Goal: Information Seeking & Learning: Learn about a topic

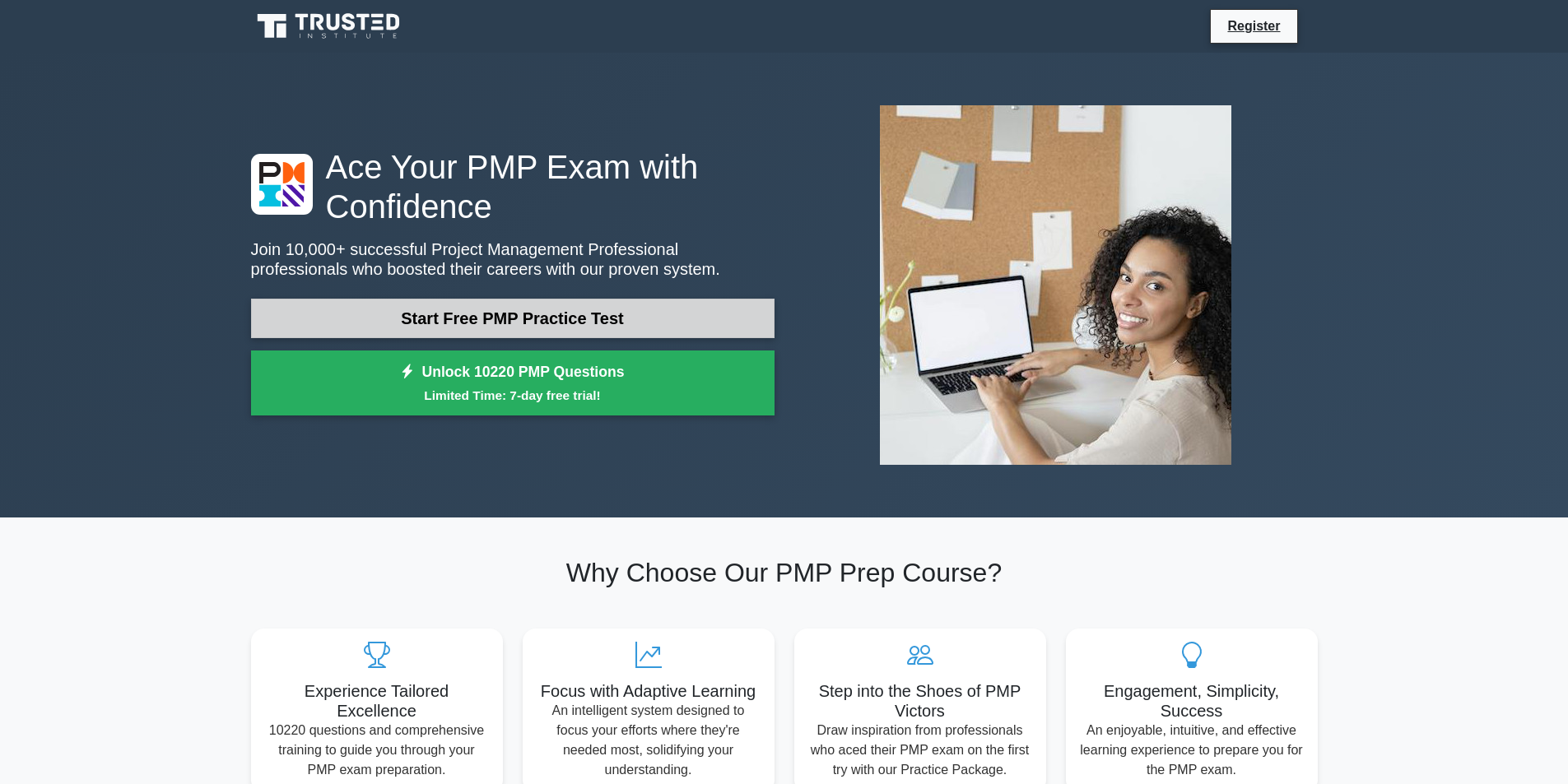
click at [684, 321] on link "Start Free PMP Practice Test" at bounding box center [513, 317] width 524 height 39
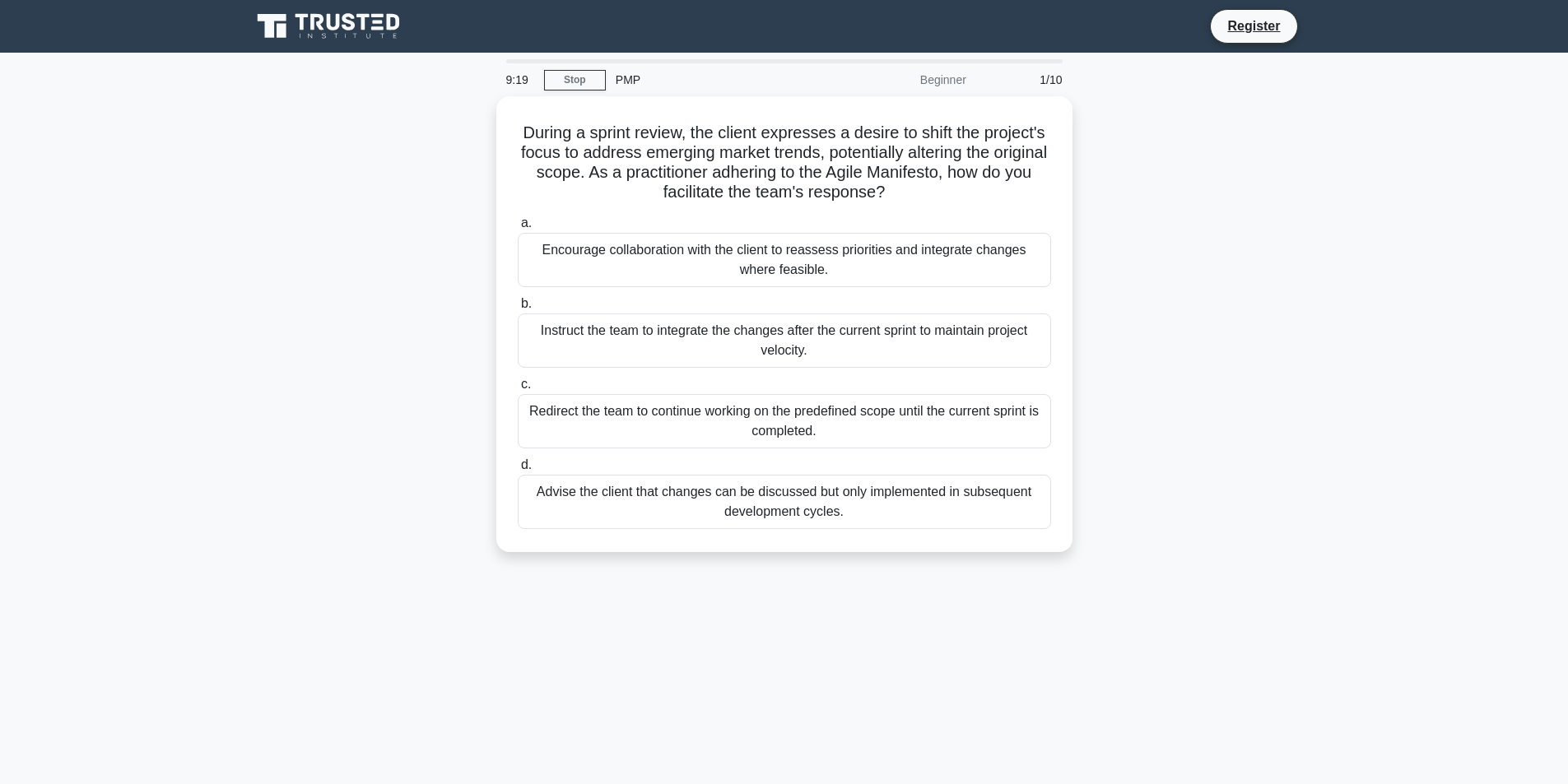
click at [133, 417] on main "9:19 Stop PMP Beginner 1/10 During a sprint review, the client expresses a desi…" at bounding box center [784, 470] width 1568 height 836
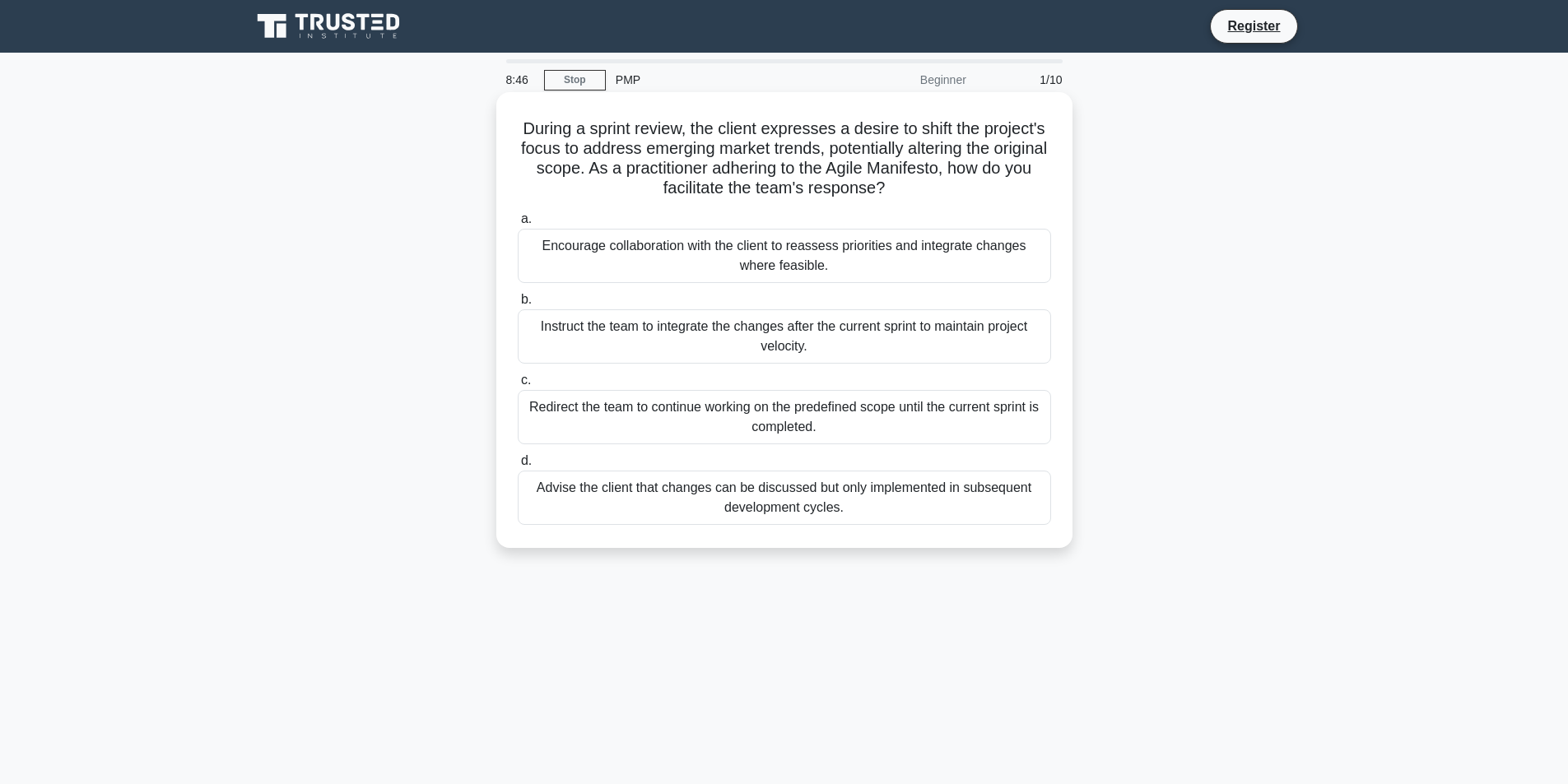
click at [814, 342] on div "Instruct the team to integrate the changes after the current sprint to maintain…" at bounding box center [784, 336] width 534 height 54
click at [518, 305] on input "b. Instruct the team to integrate the changes after the current sprint to maint…" at bounding box center [518, 299] width 0 height 11
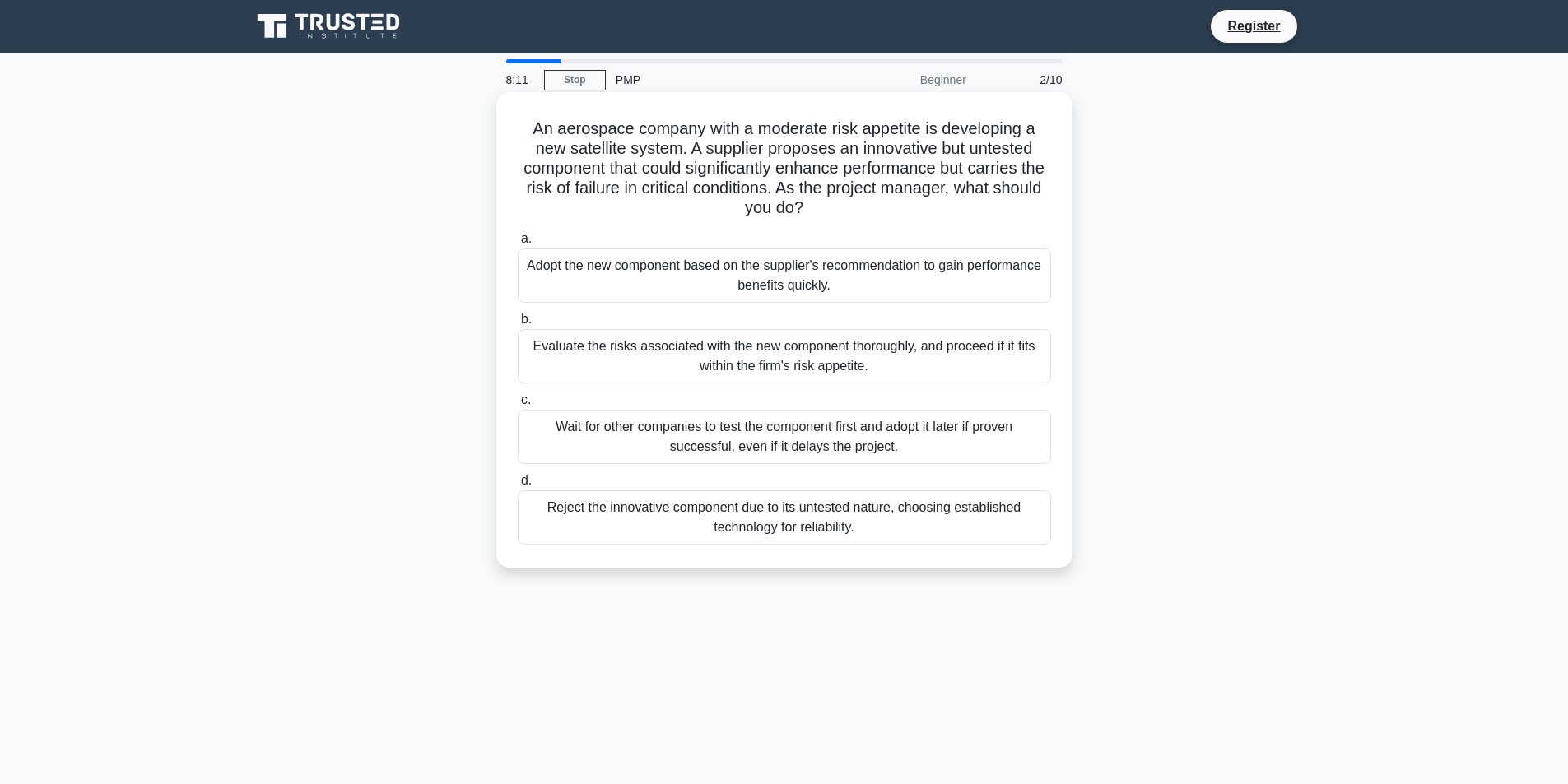
click at [801, 525] on div "Reject the innovative component due to its untested nature, choosing establishe…" at bounding box center [784, 517] width 534 height 54
click at [518, 486] on input "d. Reject the innovative component due to its untested nature, choosing establi…" at bounding box center [518, 481] width 0 height 11
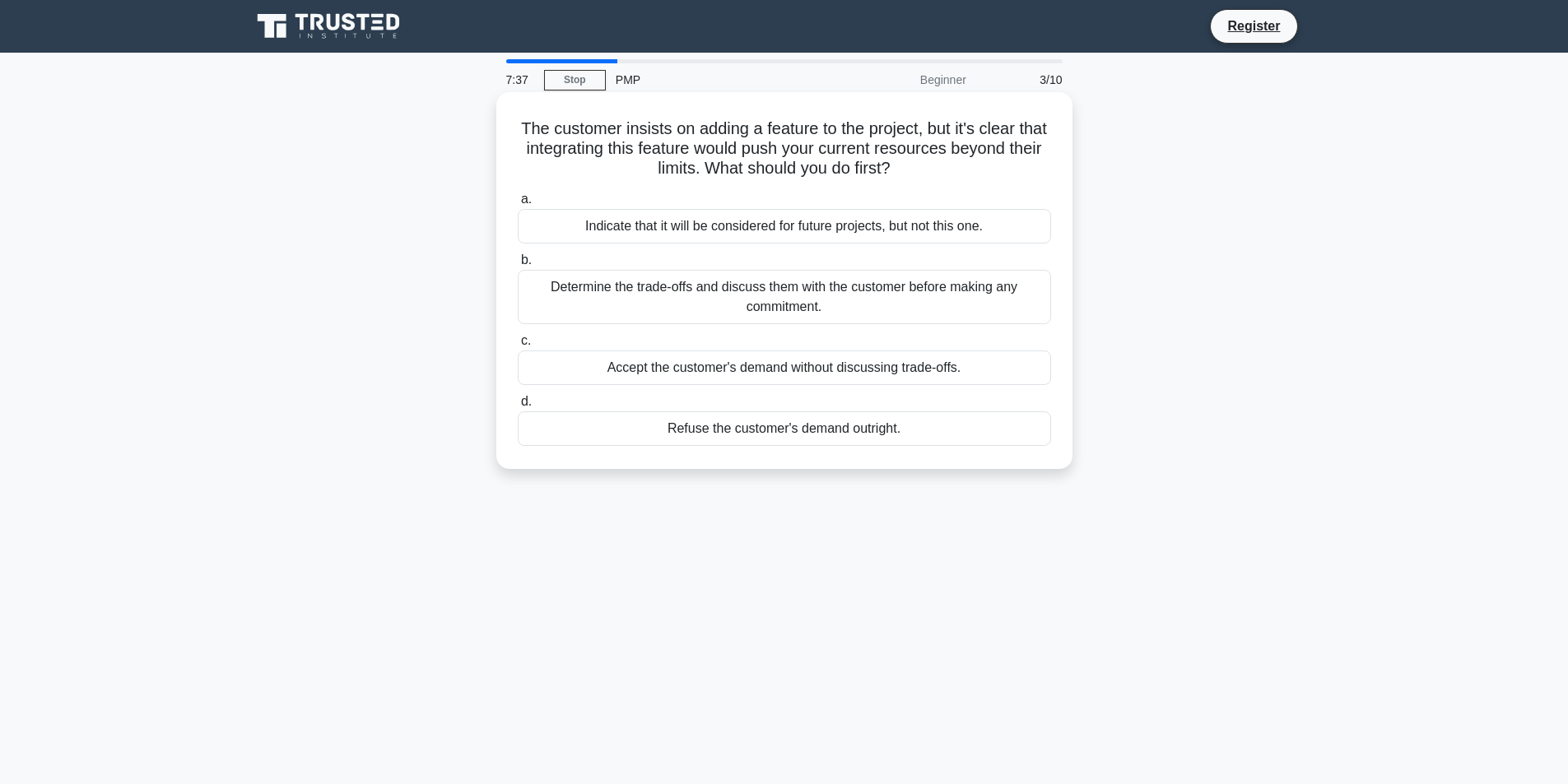
click at [875, 222] on div "Indicate that it will be considered for future projects, but not this one." at bounding box center [784, 226] width 534 height 34
click at [518, 205] on input "a. Indicate that it will be considered for future projects, but not this one." at bounding box center [518, 199] width 0 height 11
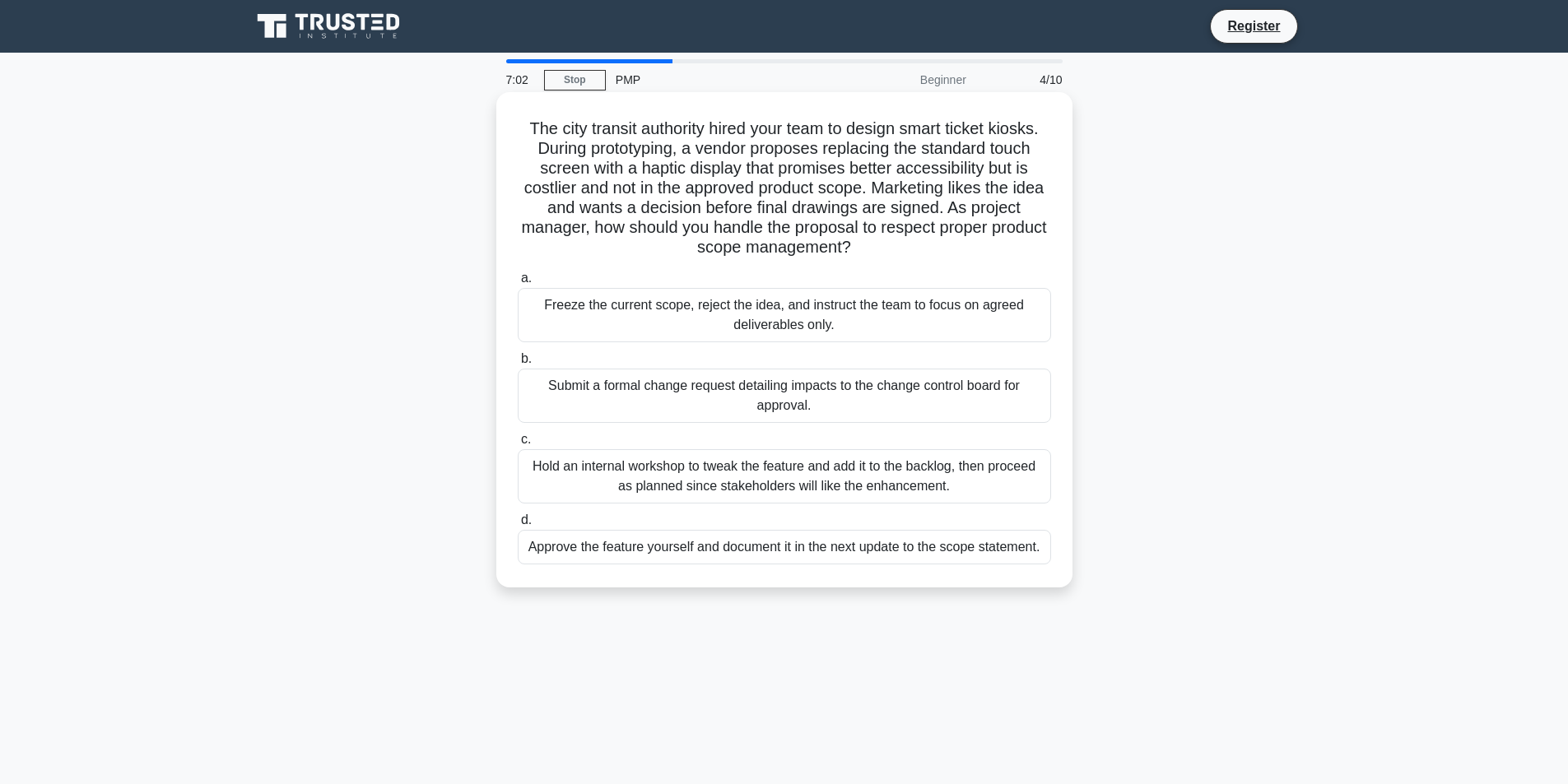
click at [769, 480] on div "Hold an internal workshop to tweak the feature and add it to the backlog, then …" at bounding box center [784, 476] width 534 height 54
click at [518, 445] on input "c. Hold an internal workshop to tweak the feature and add it to the backlog, th…" at bounding box center [518, 439] width 0 height 11
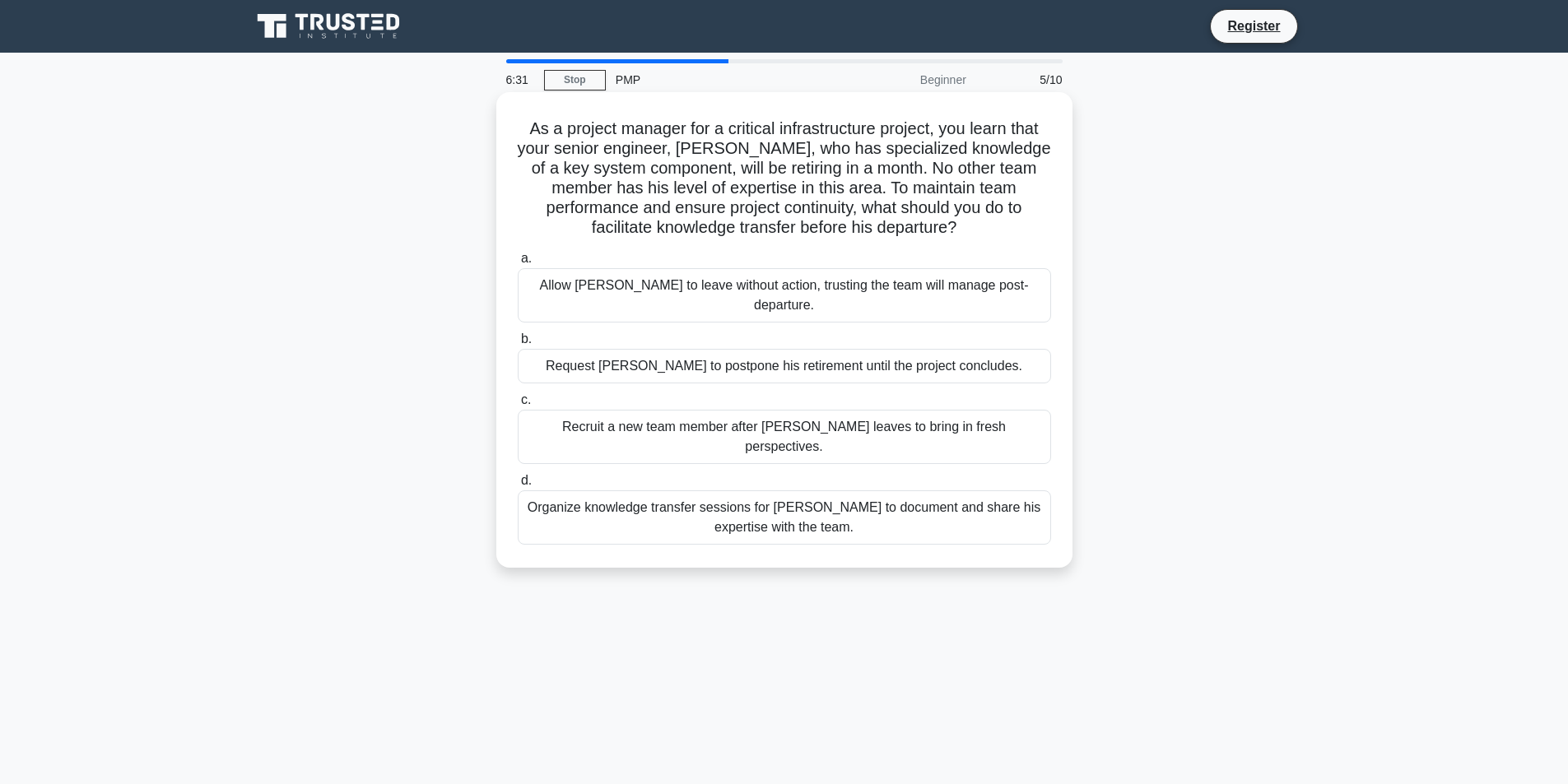
click at [644, 494] on div "Organize knowledge transfer sessions for Daniel to document and share his exper…" at bounding box center [784, 517] width 534 height 54
click at [518, 486] on input "d. Organize knowledge transfer sessions for Daniel to document and share his ex…" at bounding box center [518, 481] width 0 height 11
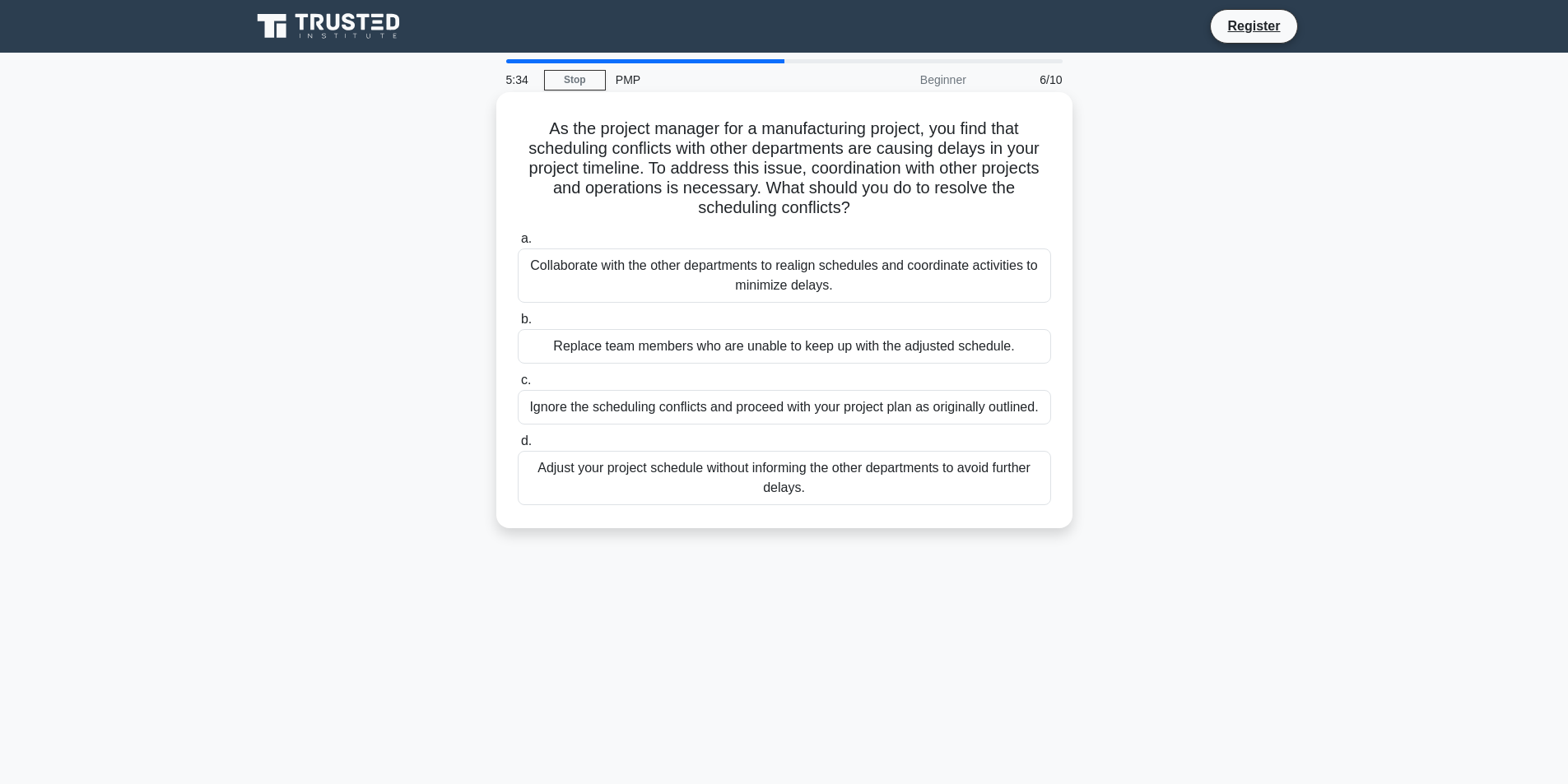
click at [978, 259] on div "Collaborate with the other departments to realign schedules and coordinate acti…" at bounding box center [784, 275] width 534 height 54
click at [518, 244] on input "a. Collaborate with the other departments to realign schedules and coordinate a…" at bounding box center [518, 238] width 0 height 11
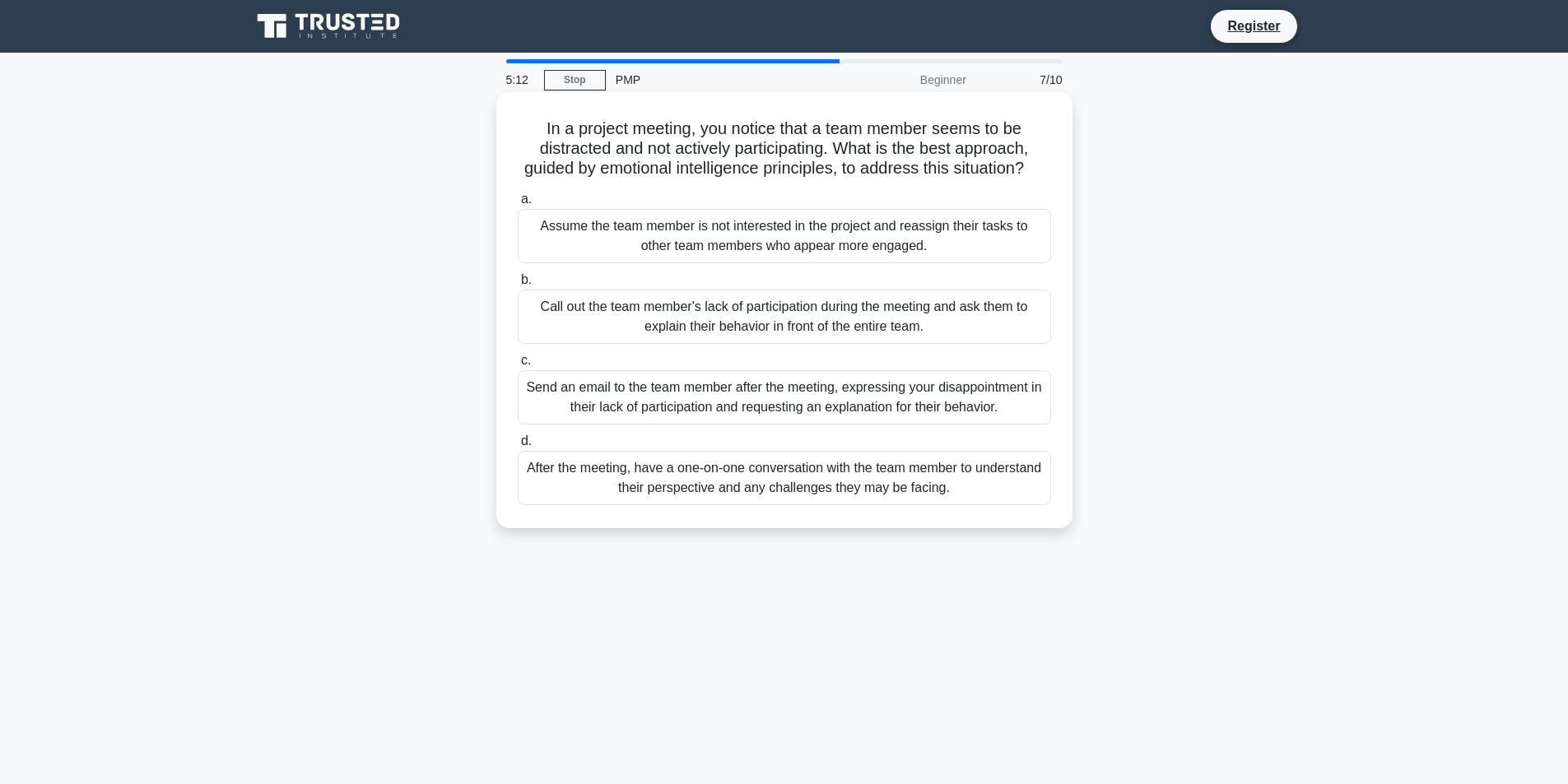
click at [899, 475] on div "After the meeting, have a one-on-one conversation with the team member to under…" at bounding box center [784, 477] width 534 height 54
click at [518, 447] on input "d. After the meeting, have a one-on-one conversation with the team member to un…" at bounding box center [518, 441] width 0 height 11
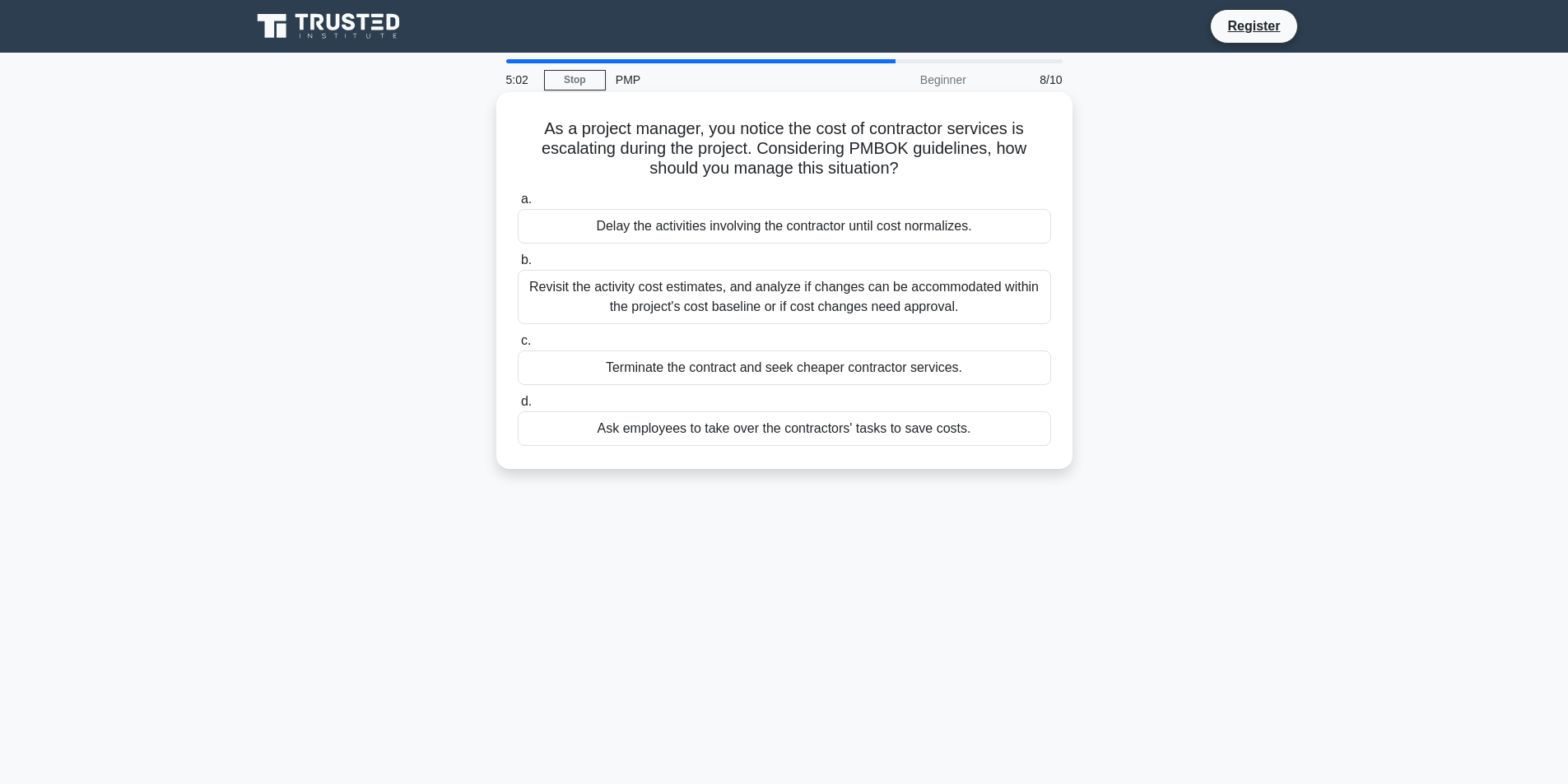
click at [878, 372] on div "Terminate the contract and seek cheaper contractor services." at bounding box center [784, 367] width 534 height 34
click at [518, 347] on input "c. Terminate the contract and seek cheaper contractor services." at bounding box center [518, 341] width 0 height 11
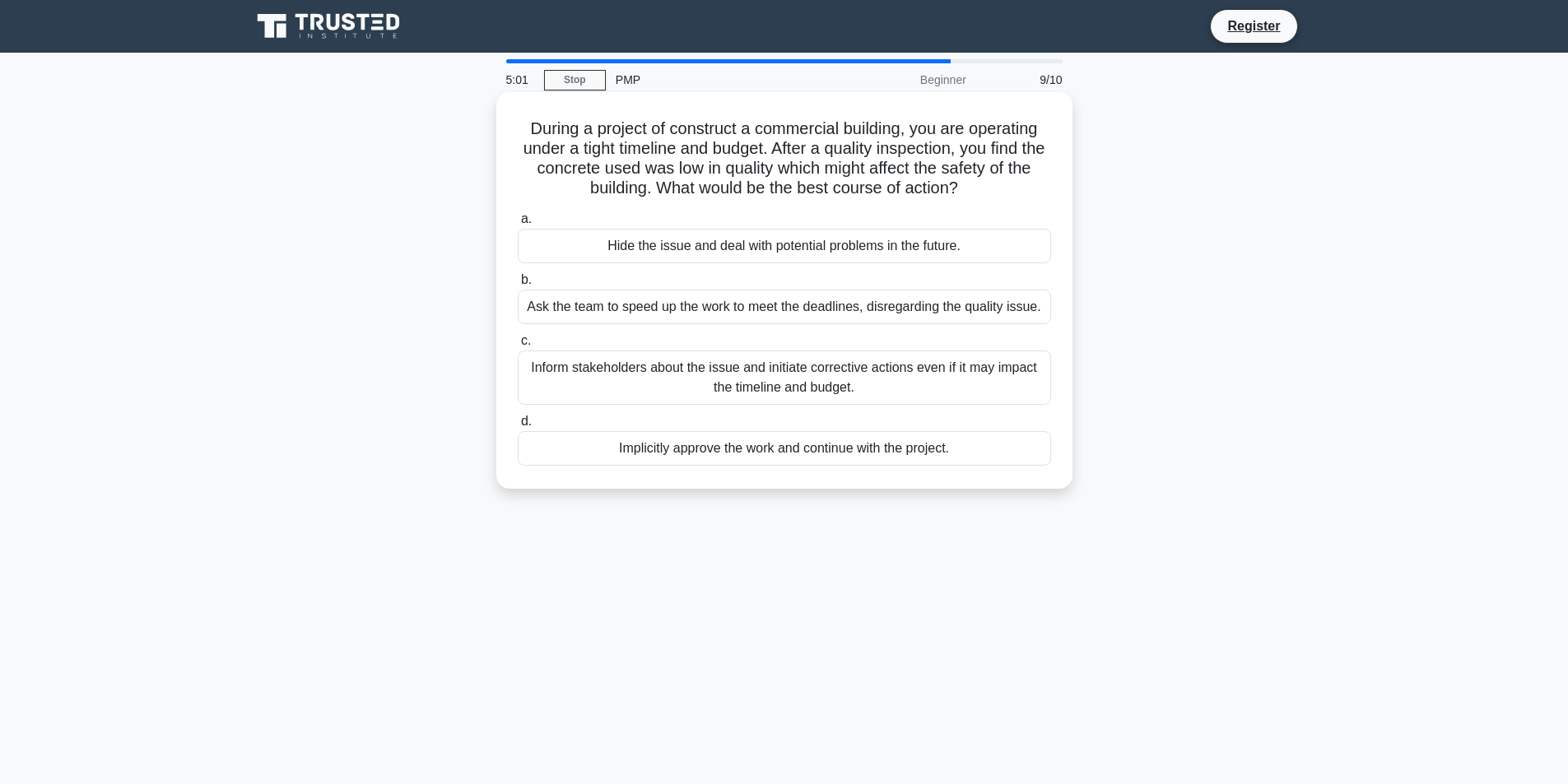
click at [884, 452] on div "Implicitly approve the work and continue with the project." at bounding box center [784, 447] width 534 height 34
click at [518, 427] on input "d. Implicitly approve the work and continue with the project." at bounding box center [518, 422] width 0 height 11
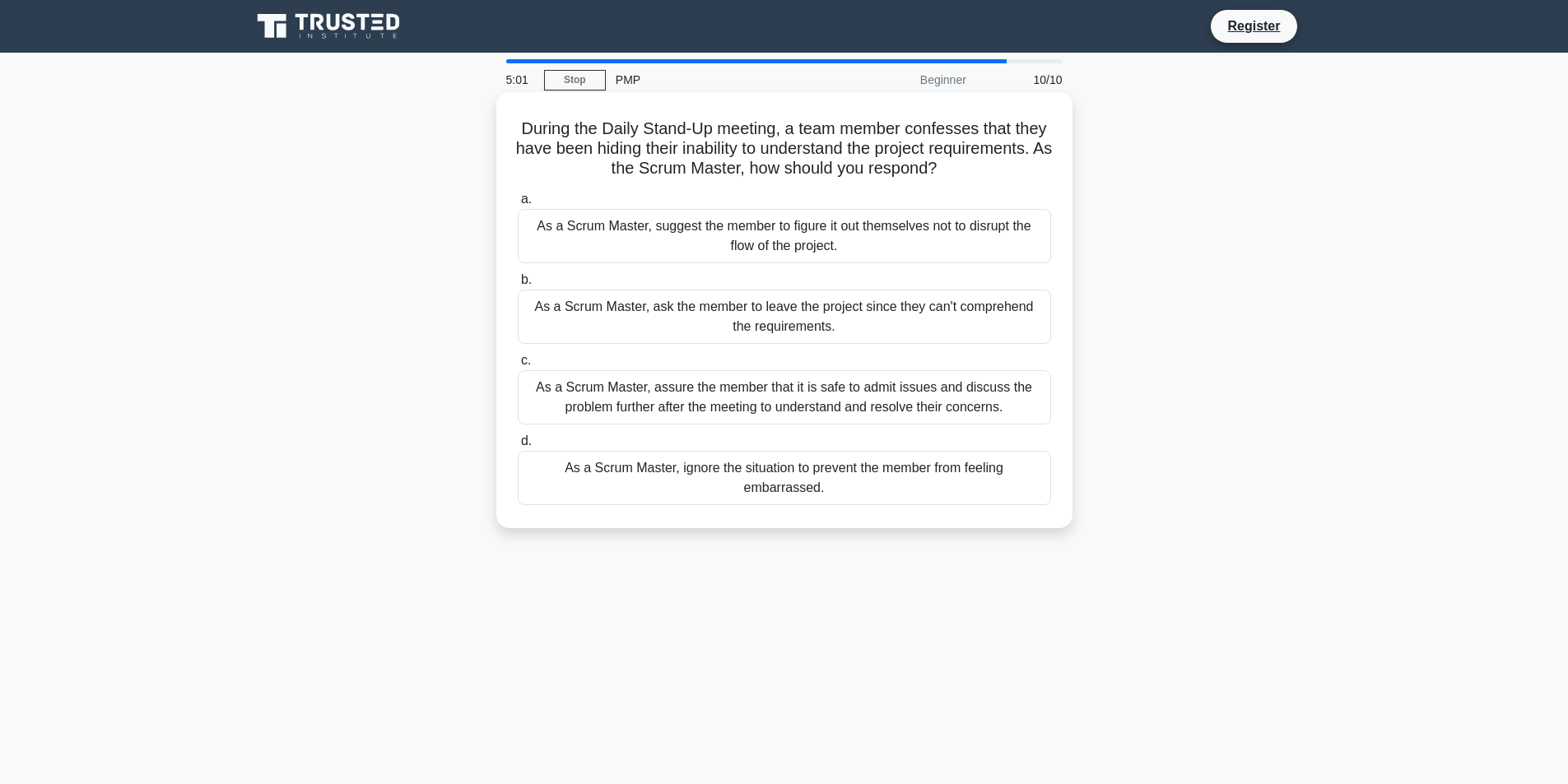
click at [894, 320] on div "As a Scrum Master, ask the member to leave the project since they can't compreh…" at bounding box center [784, 316] width 534 height 54
click at [518, 286] on input "b. As a Scrum Master, ask the member to leave the project since they can't comp…" at bounding box center [518, 280] width 0 height 11
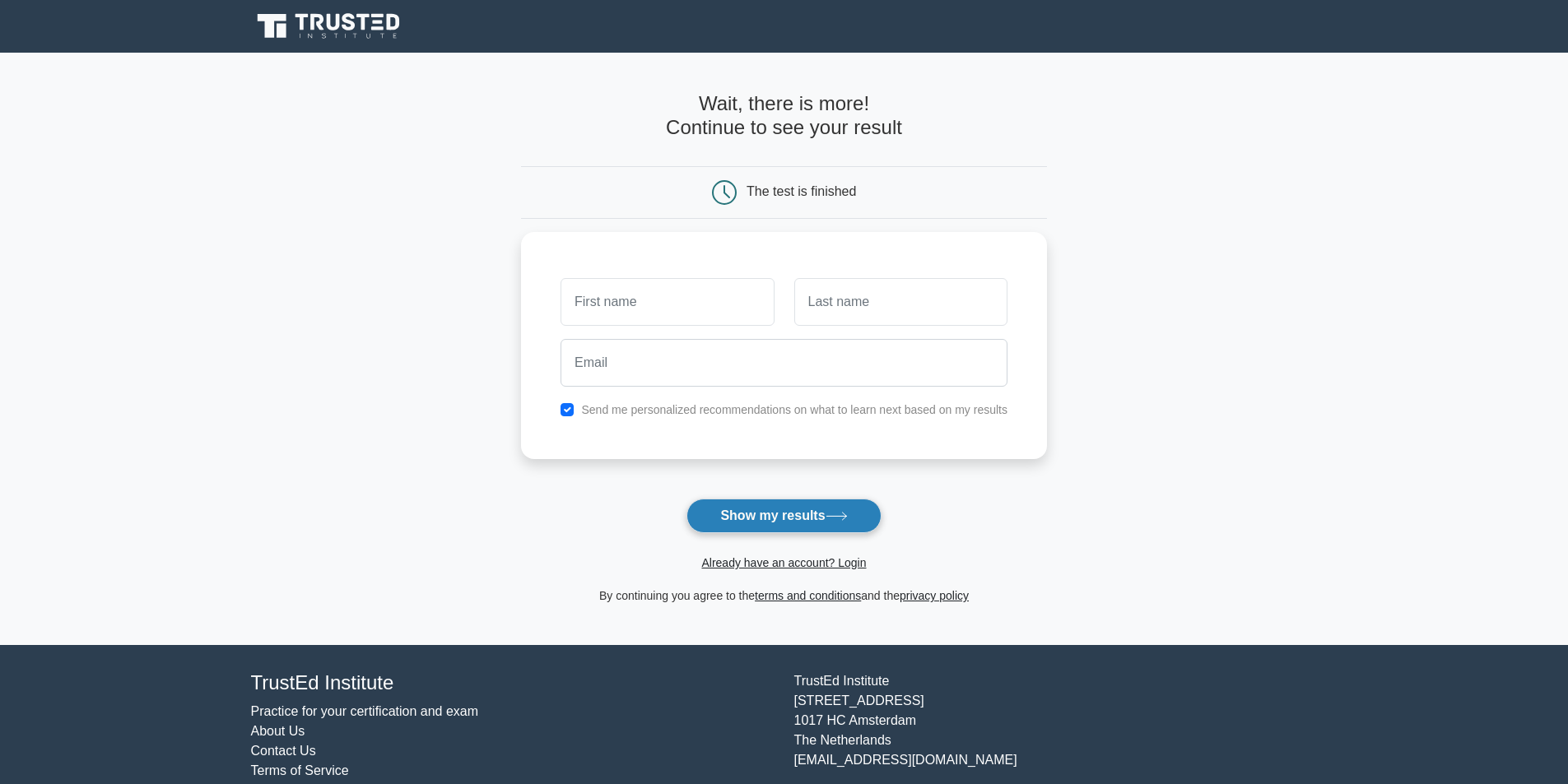
click at [779, 507] on button "Show my results" at bounding box center [783, 515] width 194 height 34
type input "tugce"
type input "yurumez"
click at [869, 522] on button "Show my results" at bounding box center [783, 515] width 194 height 34
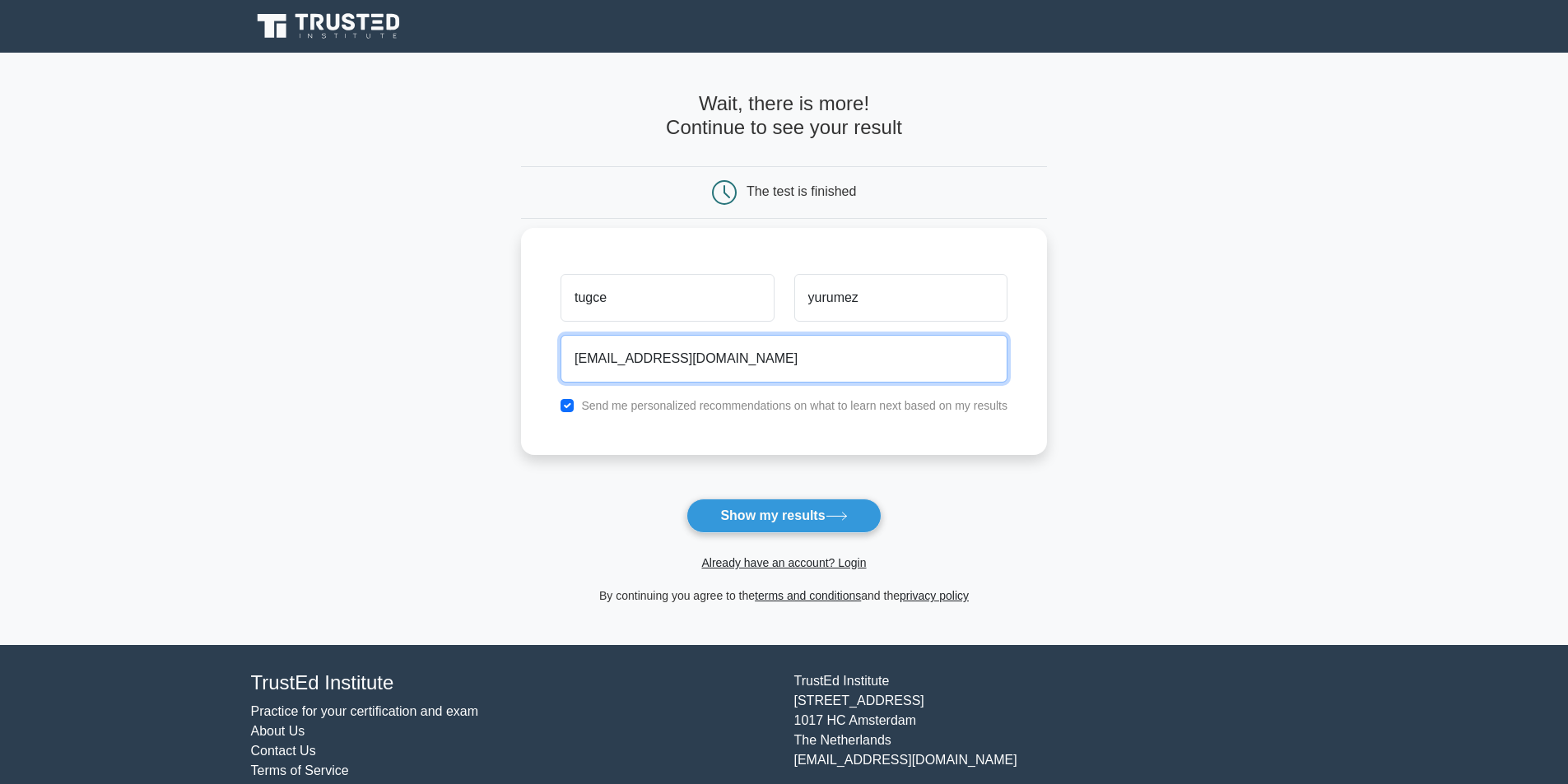
type input "yurumeztugce1@gmail.com"
click at [586, 416] on div "Send me personalized recommendations on what to learn next based on my results" at bounding box center [784, 406] width 467 height 20
click at [580, 403] on div "Send me personalized recommendations on what to learn next based on my results" at bounding box center [784, 406] width 467 height 20
click at [568, 402] on input "checkbox" at bounding box center [567, 406] width 13 height 13
checkbox input "false"
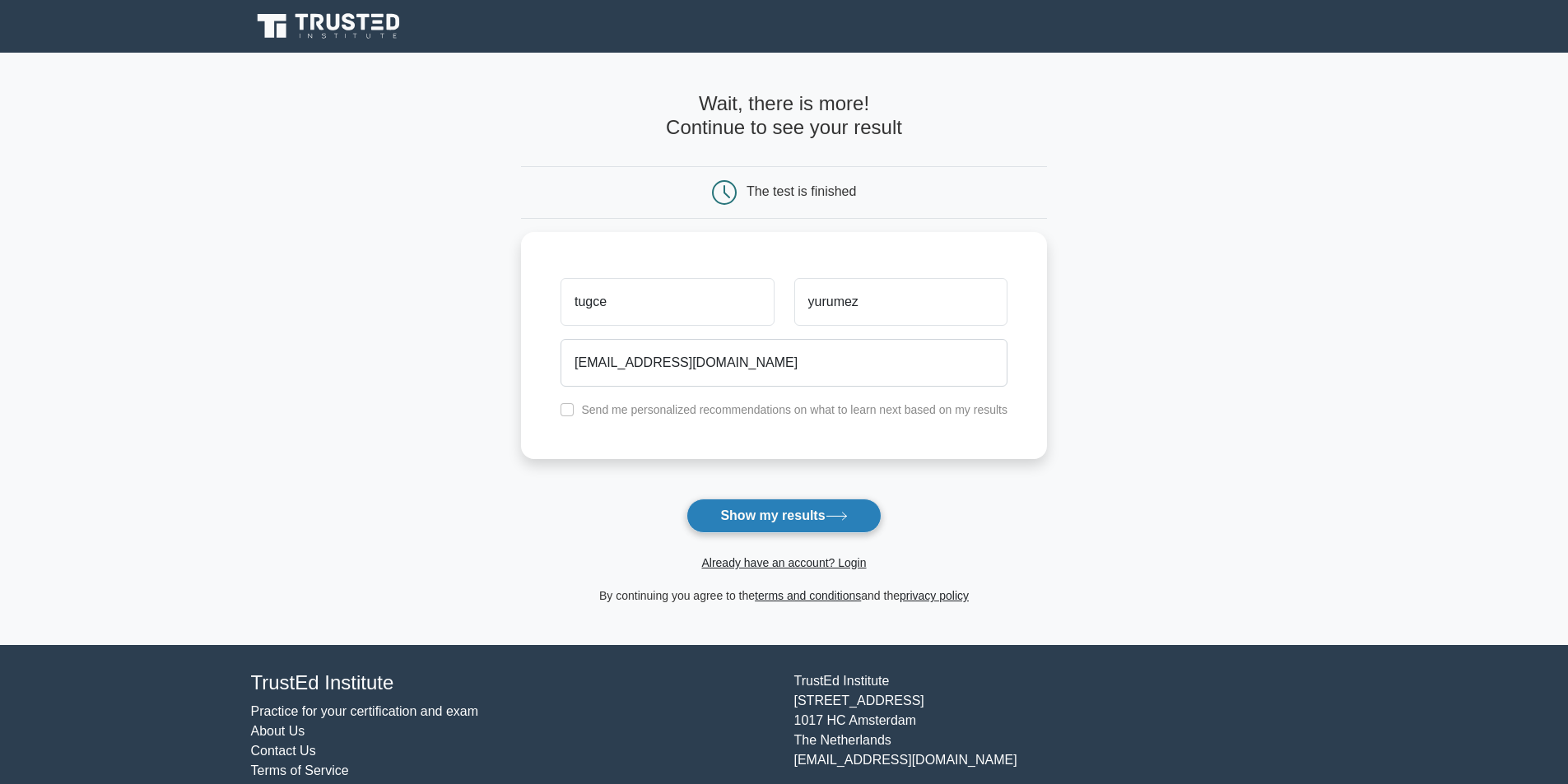
click at [738, 524] on button "Show my results" at bounding box center [783, 515] width 194 height 34
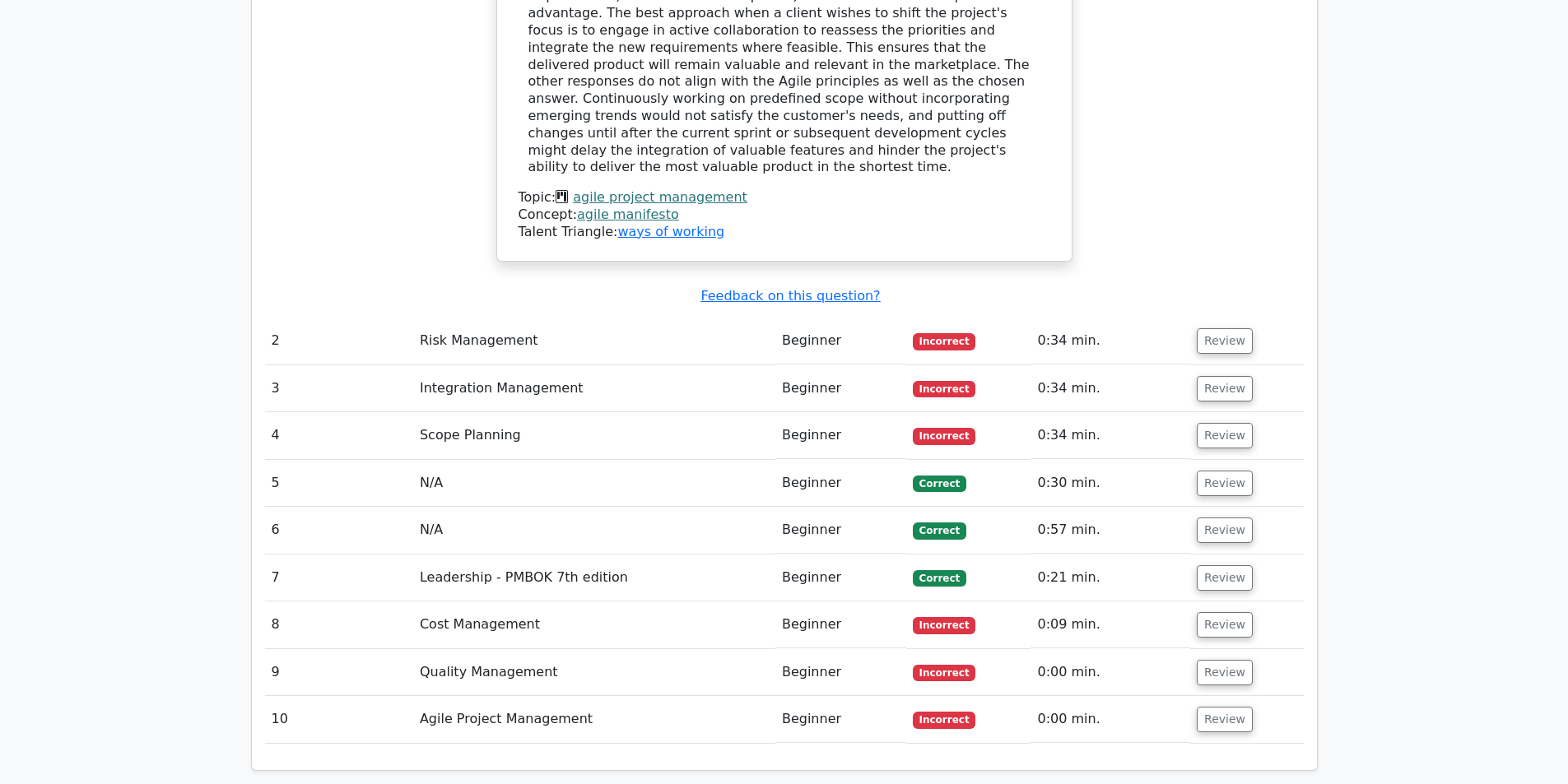
scroll to position [1984, 0]
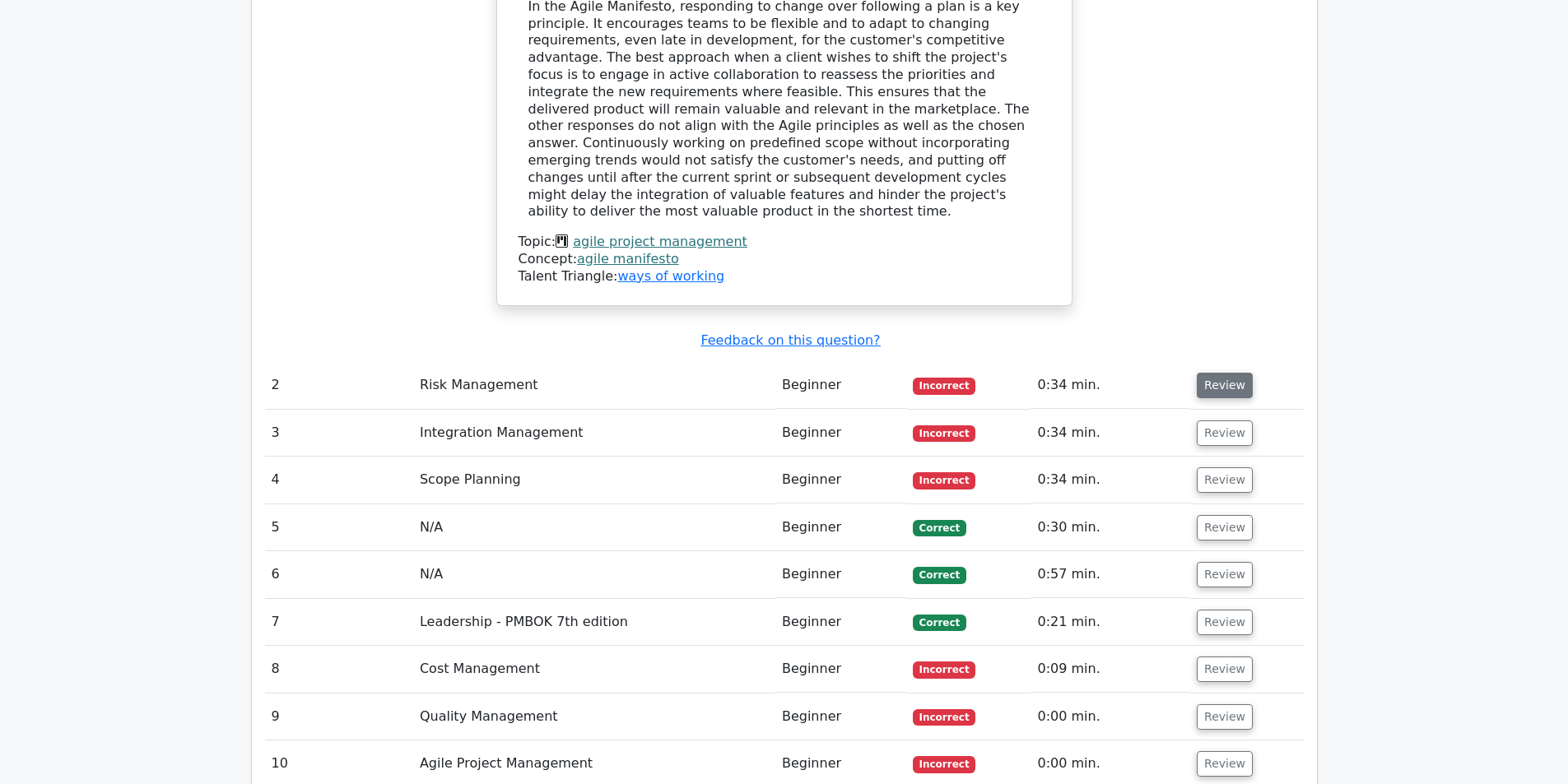
click at [1200, 372] on button "Review" at bounding box center [1224, 385] width 56 height 26
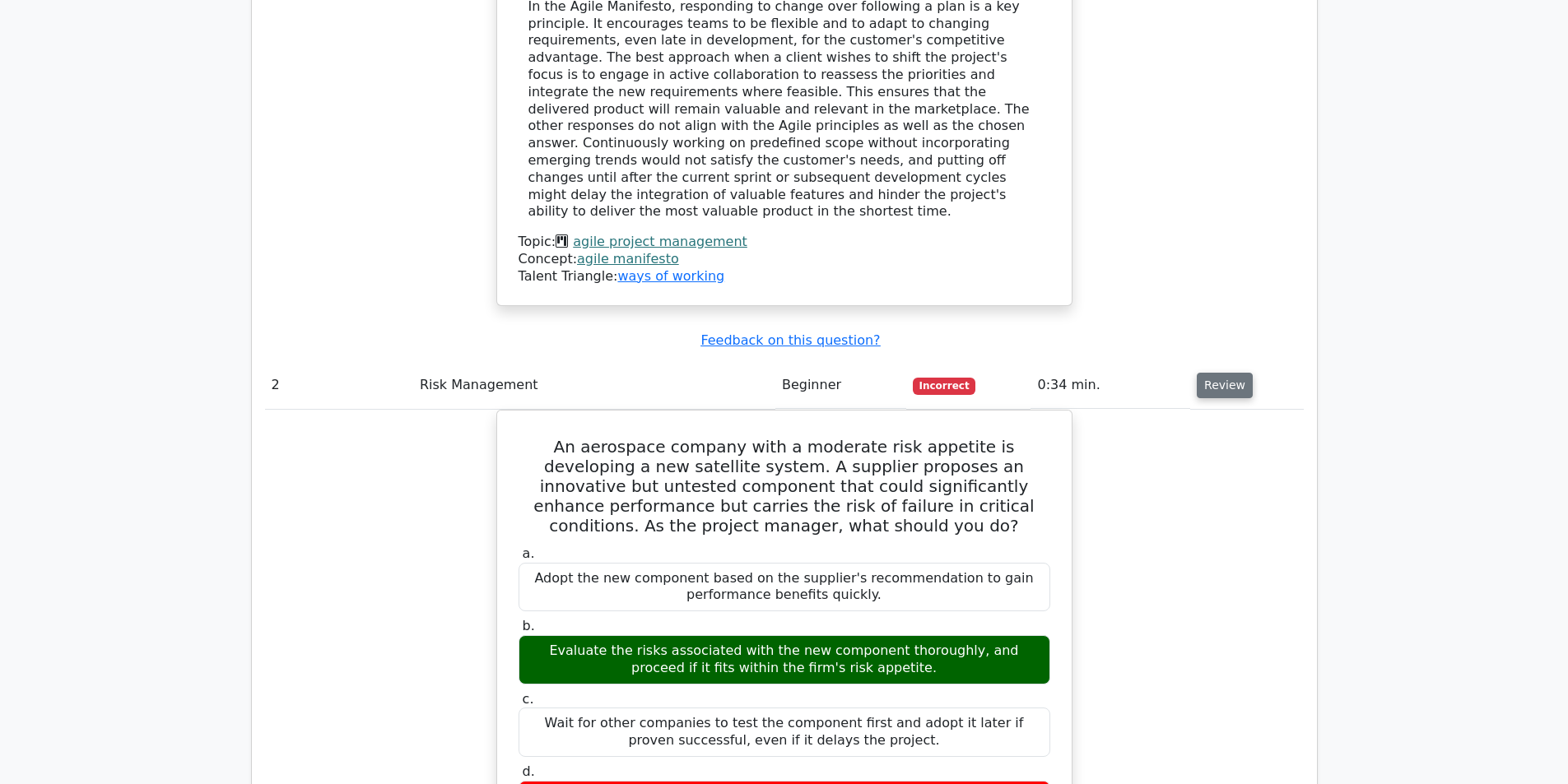
click at [1200, 372] on button "Review" at bounding box center [1224, 385] width 56 height 26
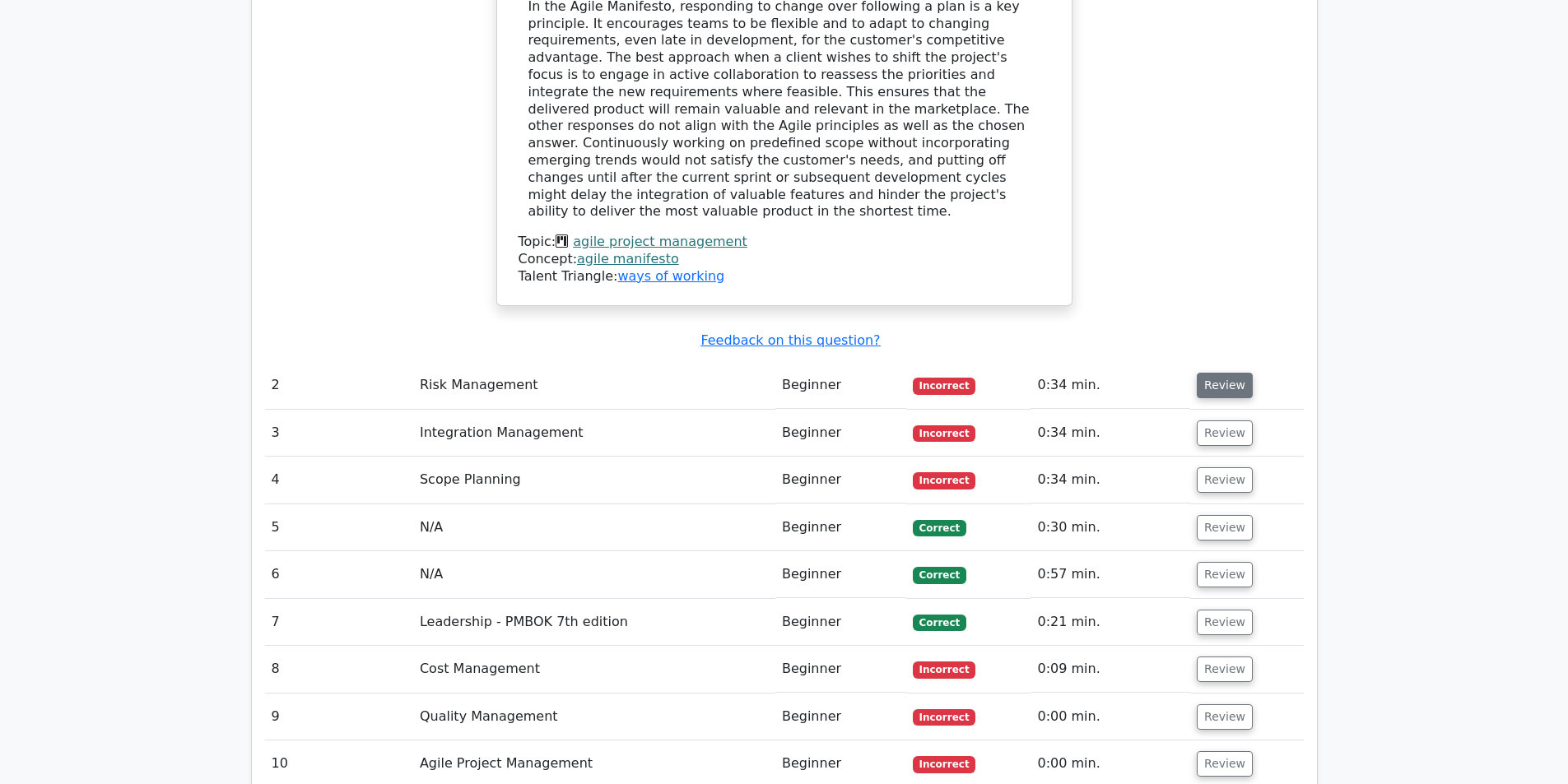
click at [1200, 372] on button "Review" at bounding box center [1224, 385] width 56 height 26
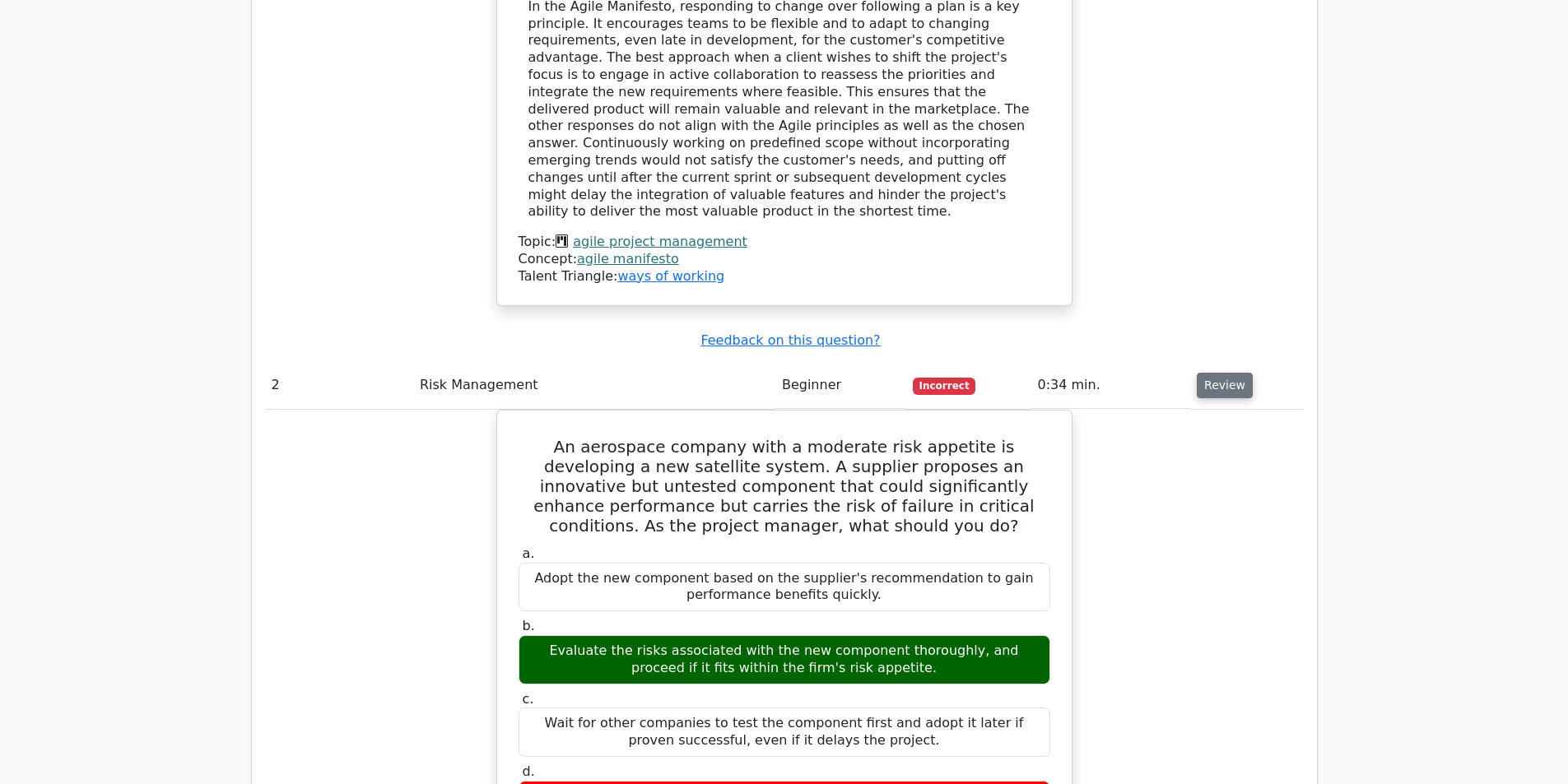
click at [1200, 372] on button "Review" at bounding box center [1224, 385] width 56 height 26
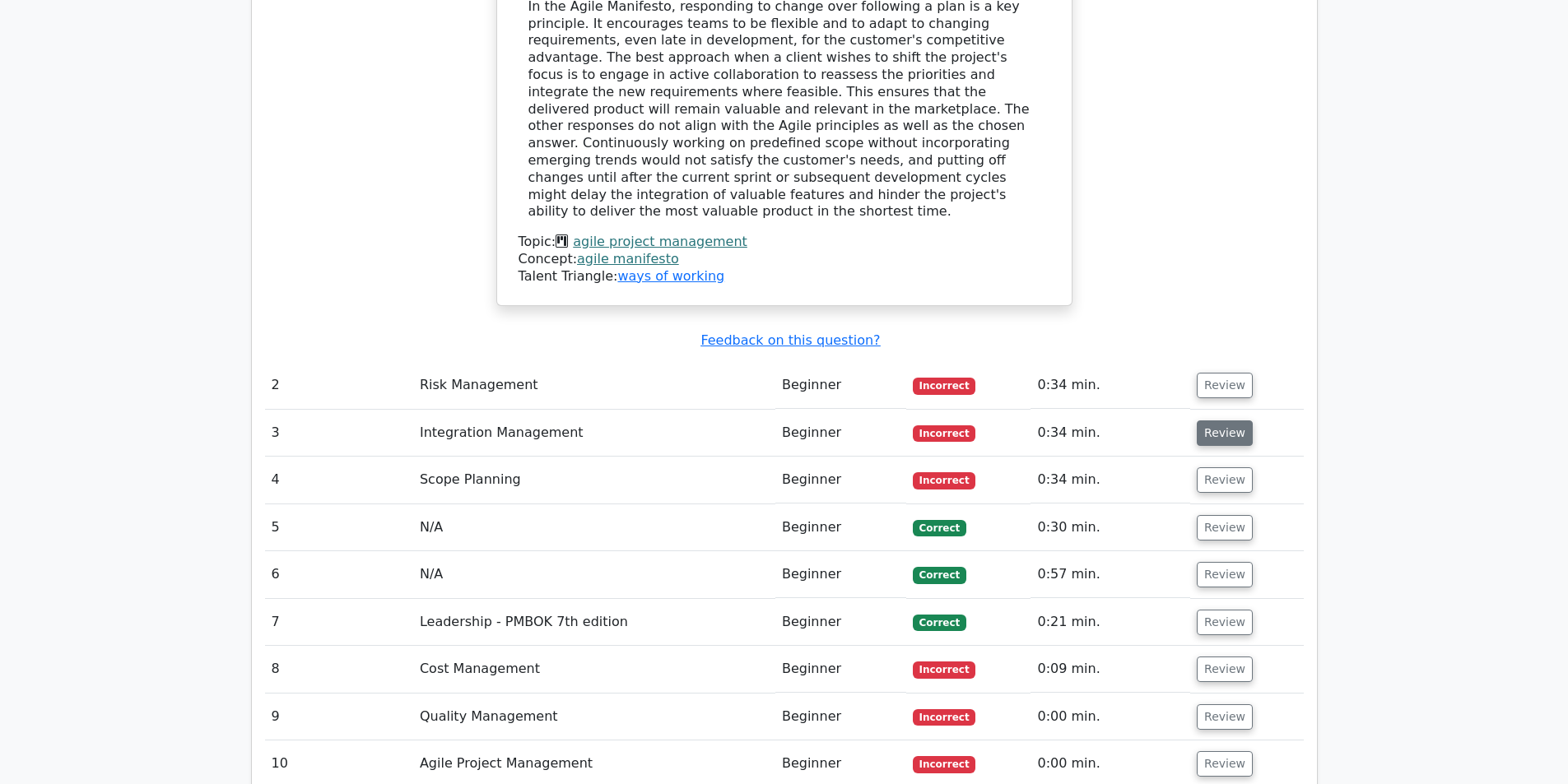
click at [1216, 420] on button "Review" at bounding box center [1224, 432] width 56 height 26
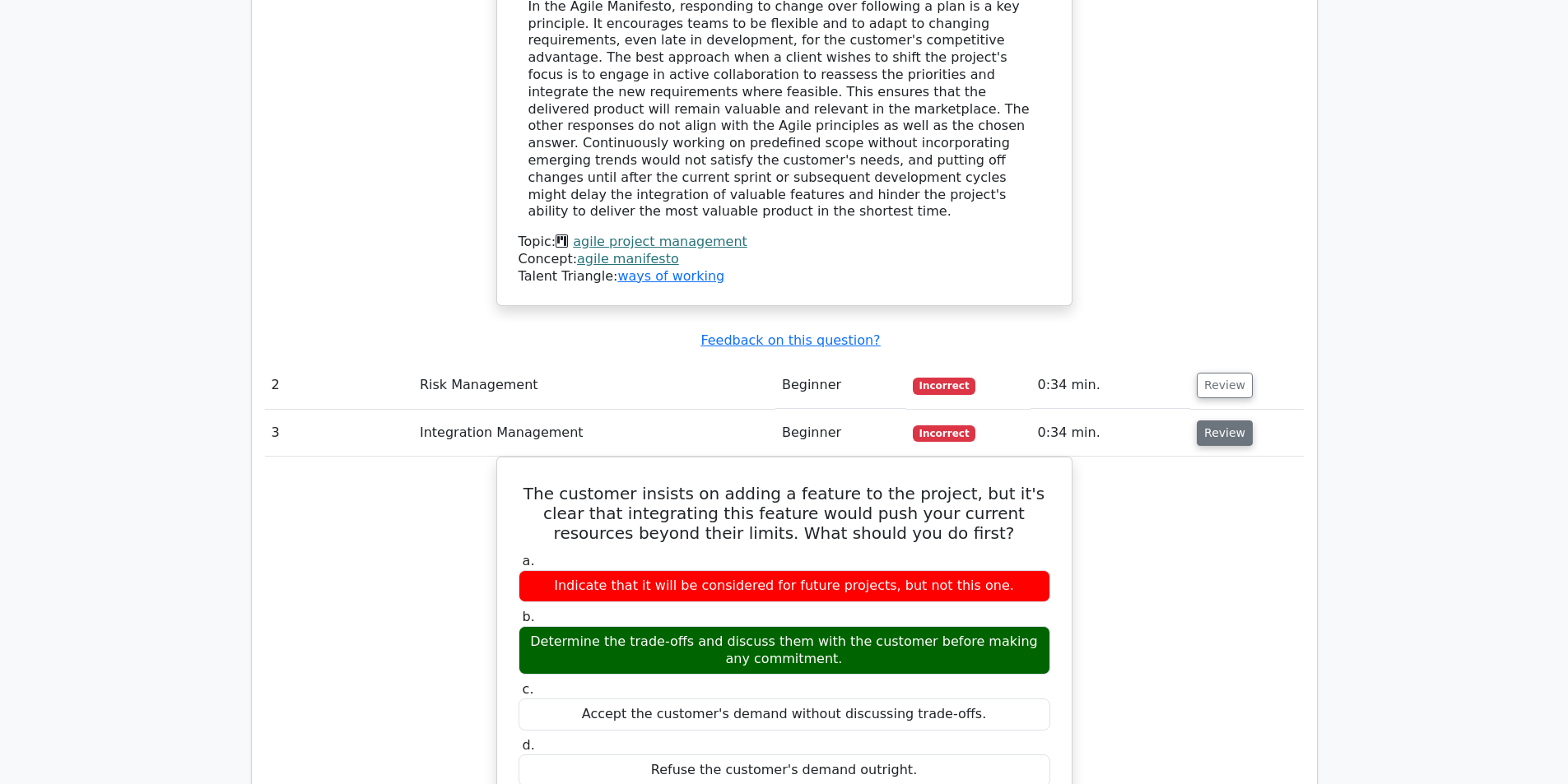
click at [1214, 420] on button "Review" at bounding box center [1224, 432] width 56 height 26
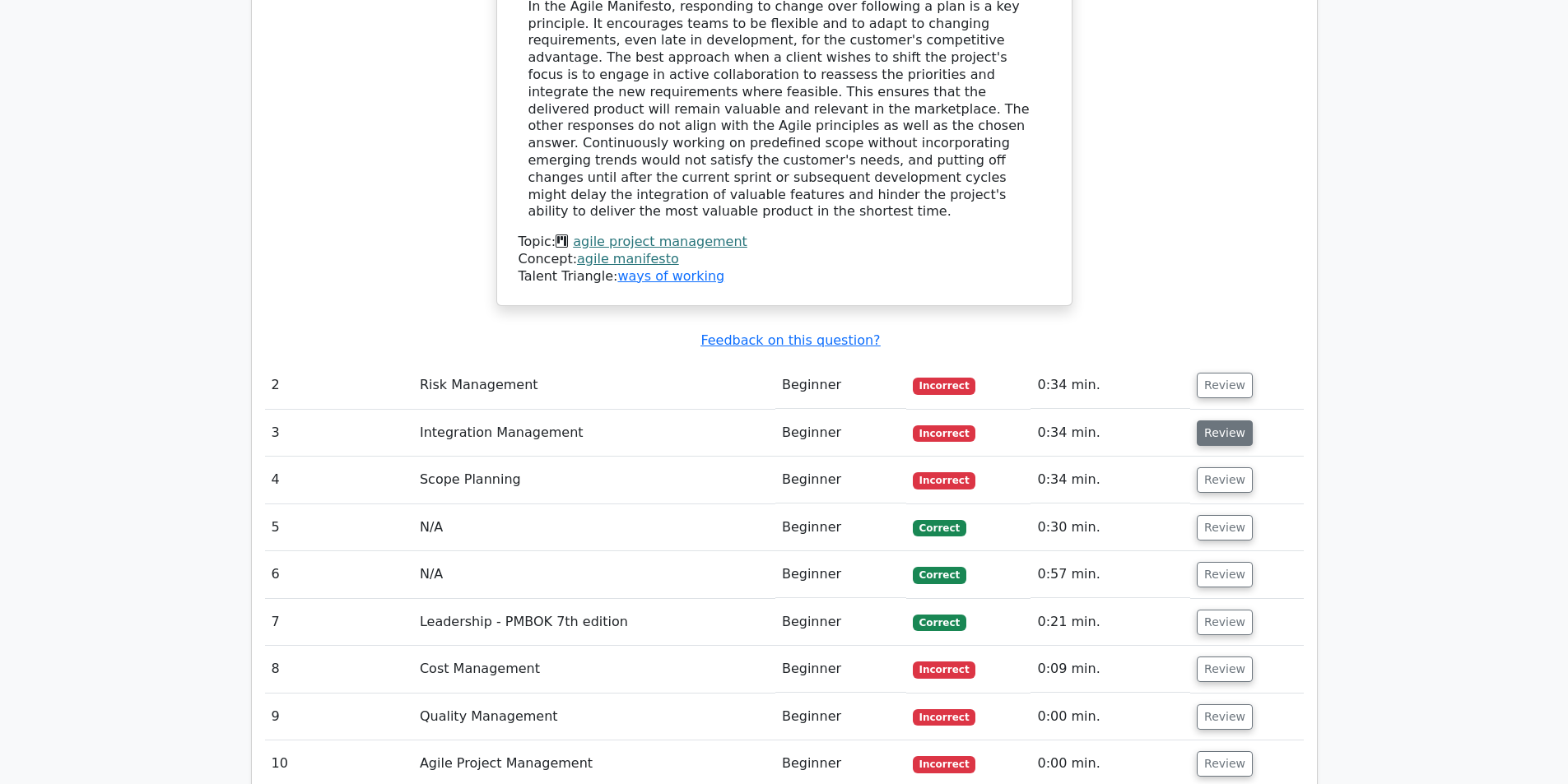
click at [1214, 420] on button "Review" at bounding box center [1224, 432] width 56 height 26
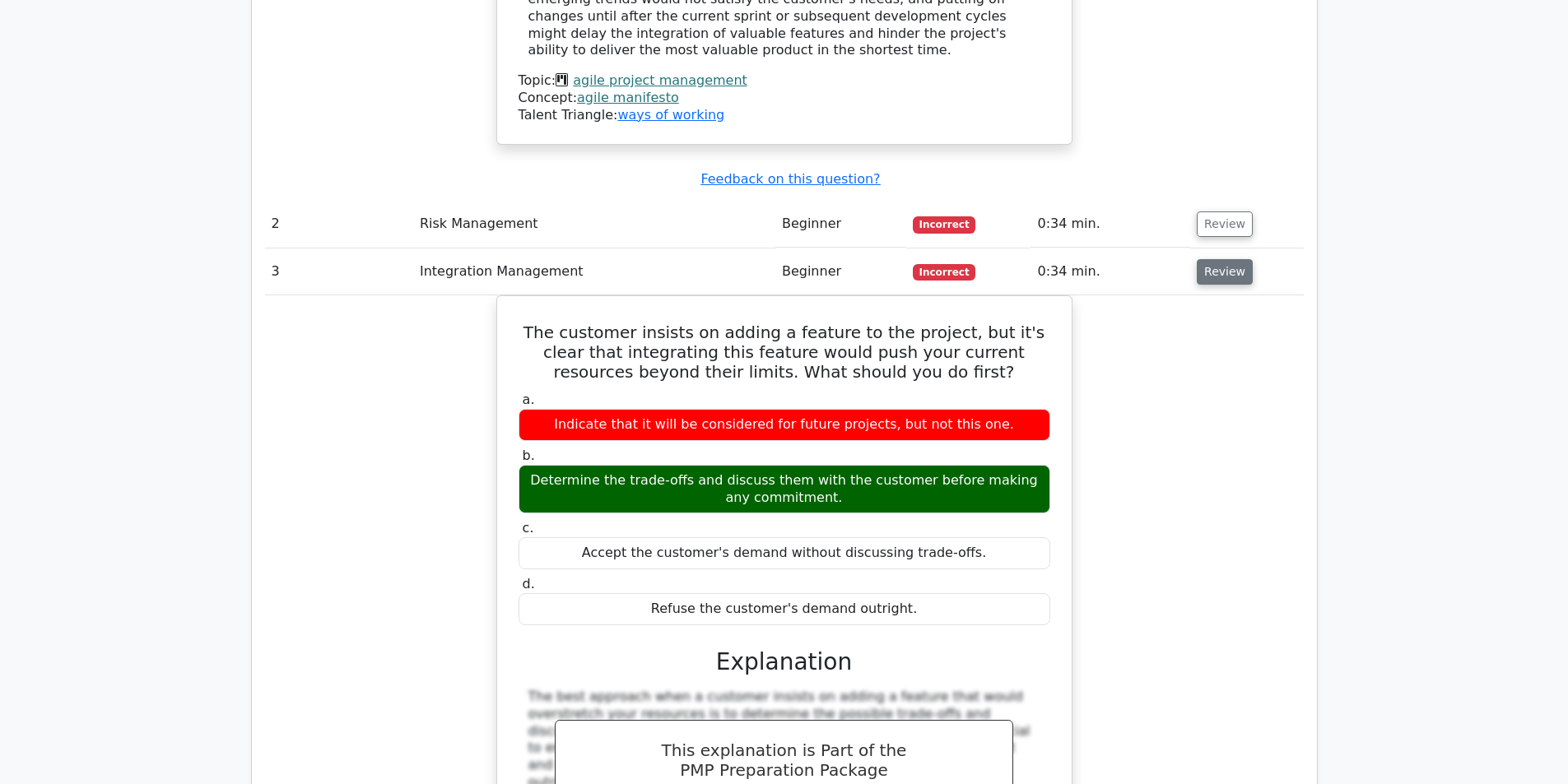
scroll to position [2148, 0]
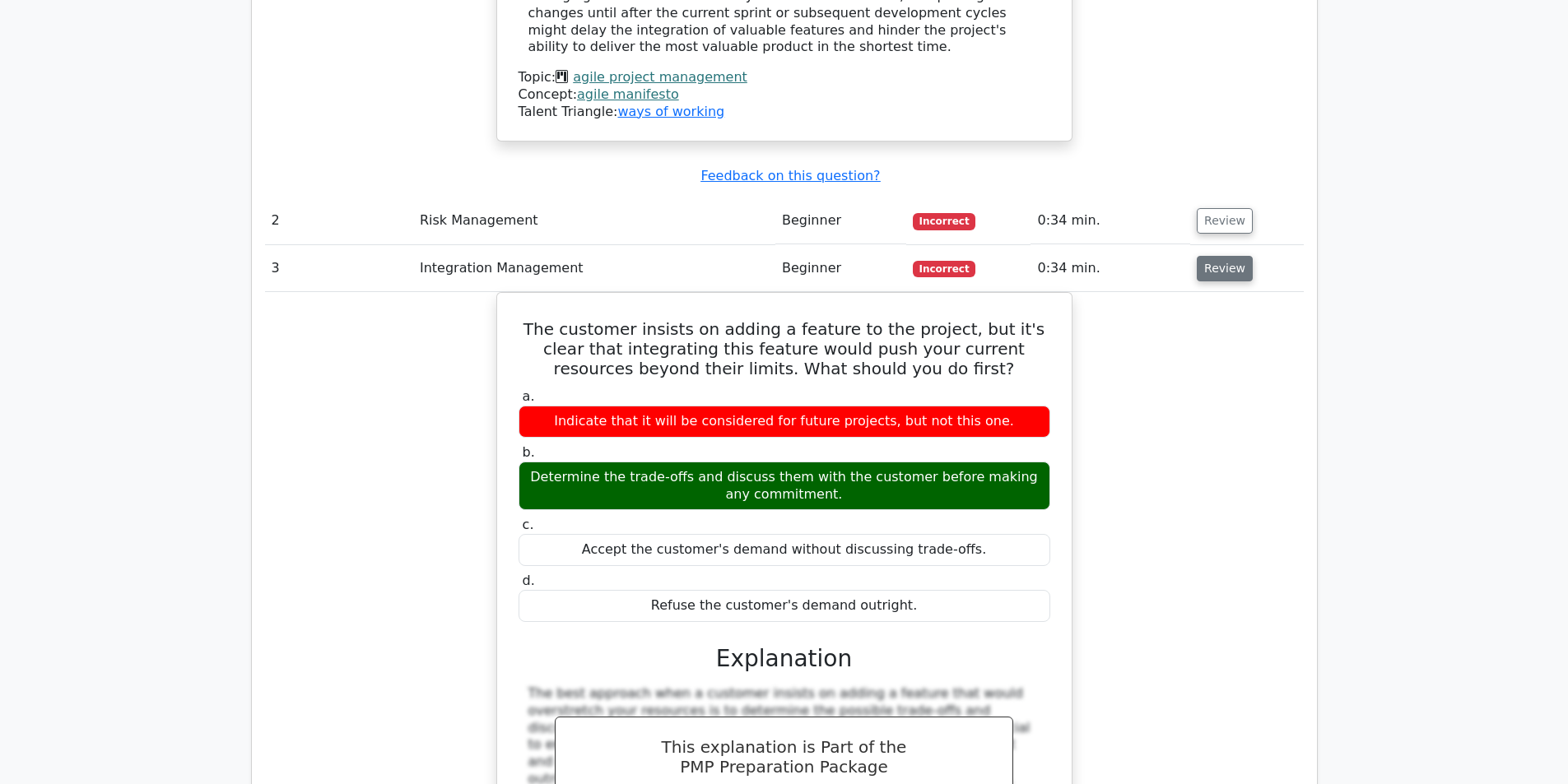
click at [1215, 256] on button "Review" at bounding box center [1224, 268] width 56 height 26
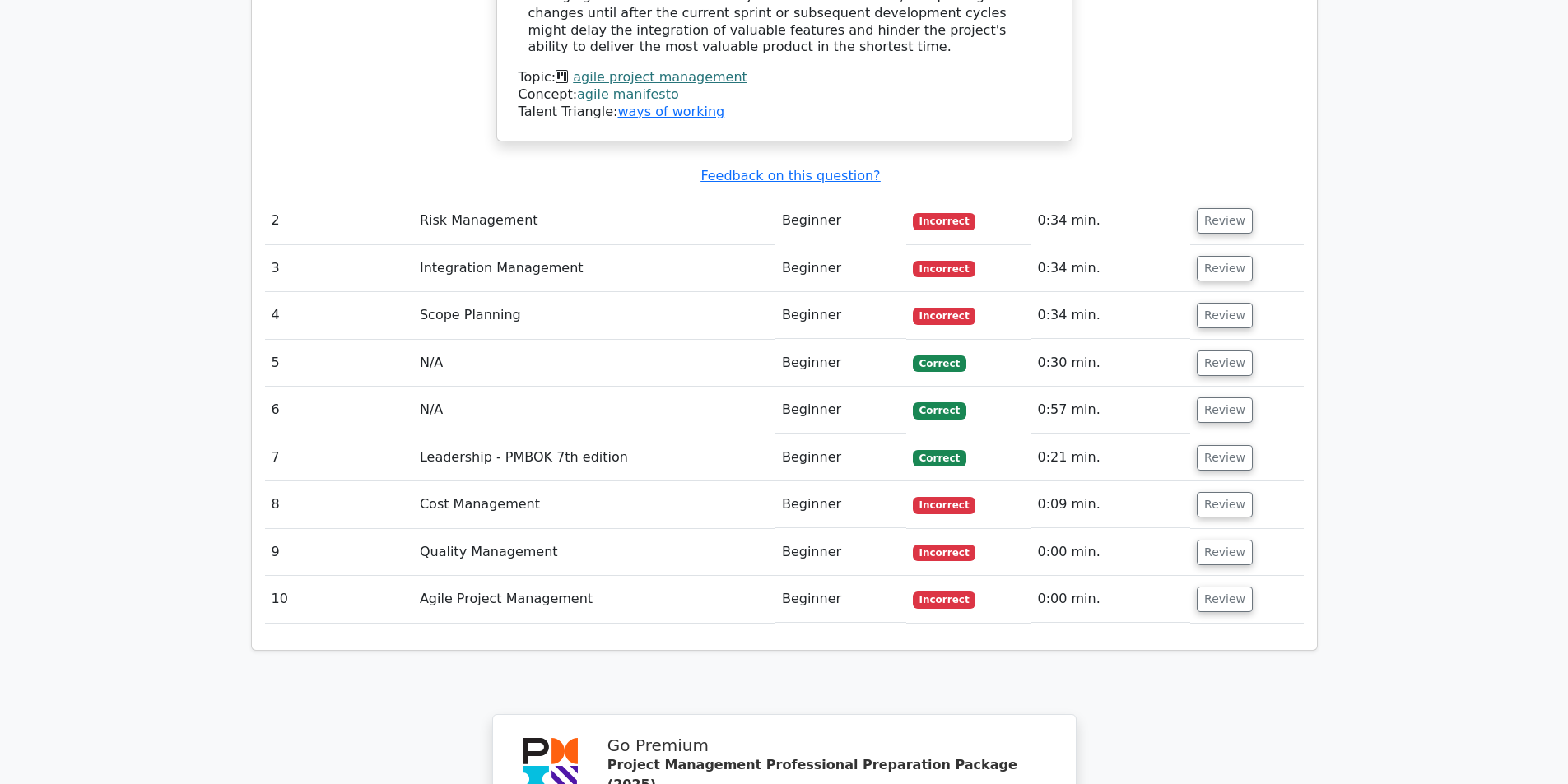
click at [1219, 434] on td "Review" at bounding box center [1245, 457] width 113 height 47
click at [1220, 492] on button "Review" at bounding box center [1224, 504] width 56 height 26
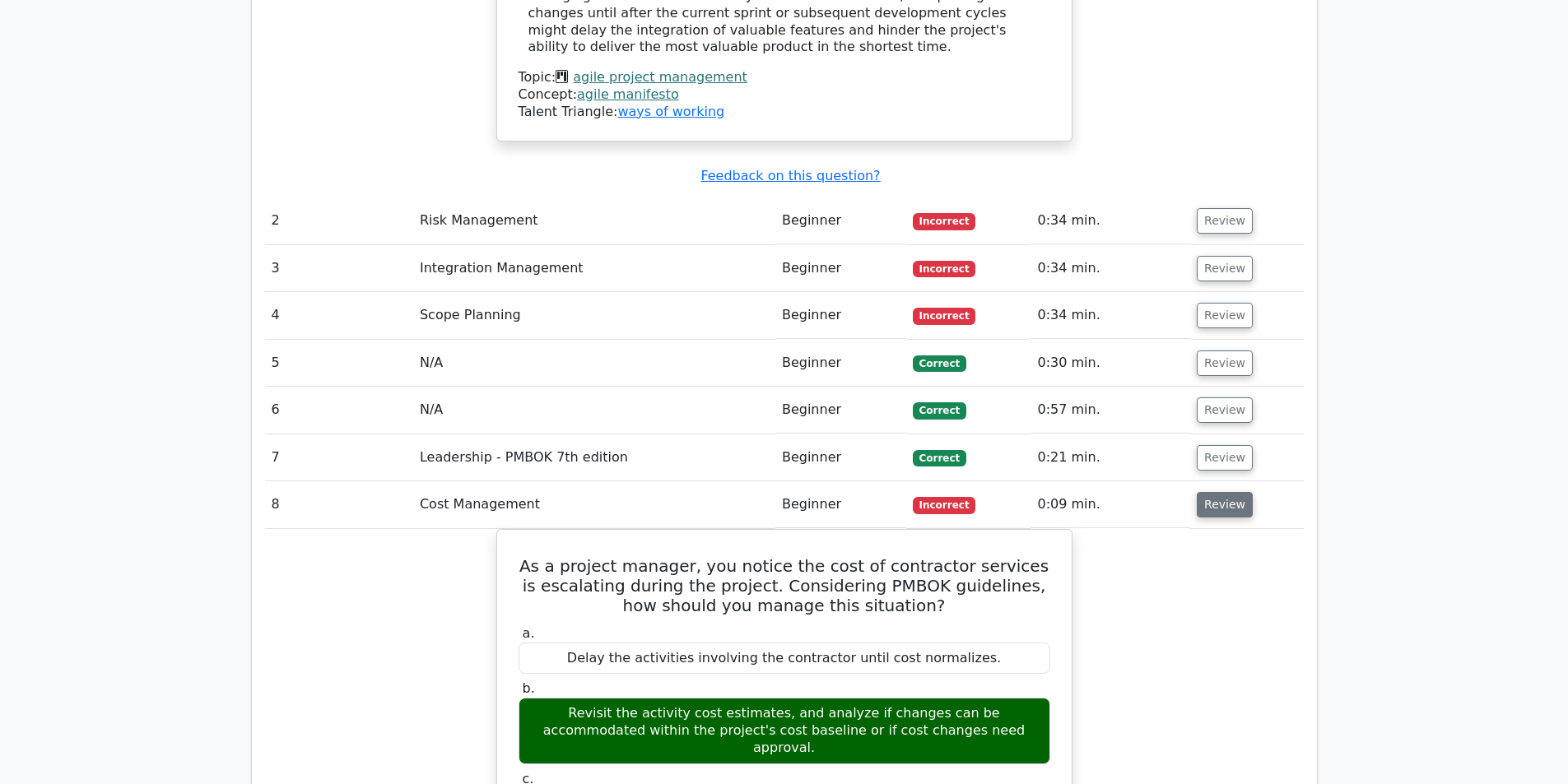
click at [1220, 492] on button "Review" at bounding box center [1224, 504] width 56 height 26
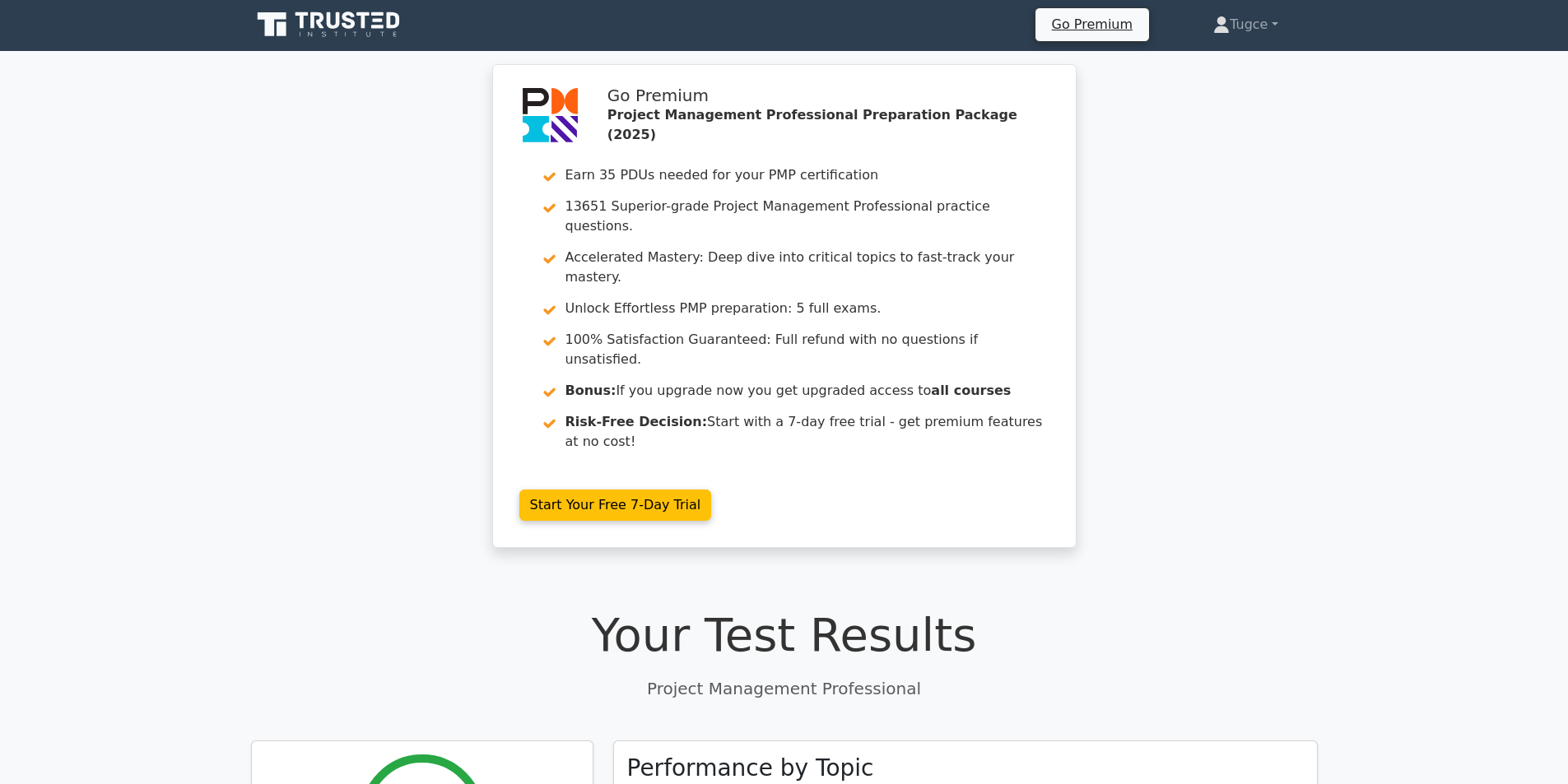
scroll to position [0, 0]
